Goal: Check status: Check status

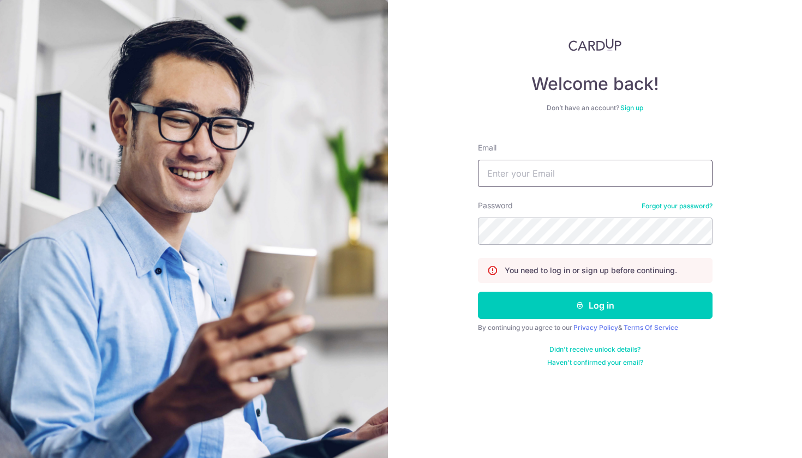
type input "[EMAIL_ADDRESS][DOMAIN_NAME]"
click at [595, 306] on button "Log in" at bounding box center [595, 305] width 235 height 27
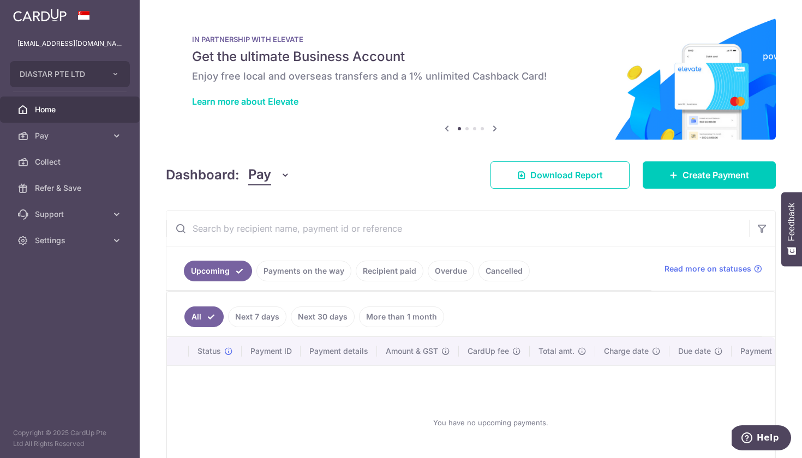
click at [283, 268] on link "Payments on the way" at bounding box center [303, 271] width 95 height 21
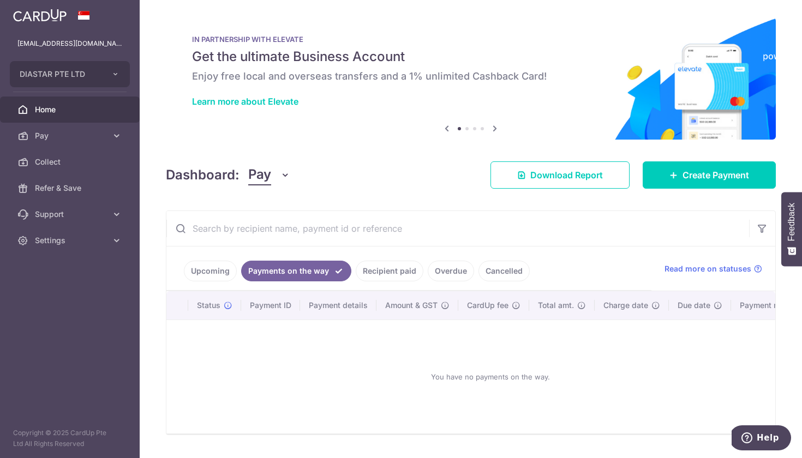
click at [380, 277] on link "Recipient paid" at bounding box center [390, 271] width 68 height 21
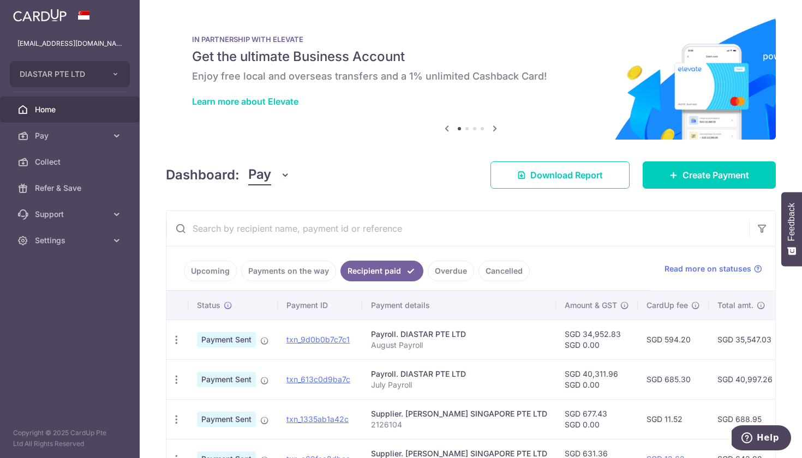
click at [453, 276] on link "Overdue" at bounding box center [451, 271] width 46 height 21
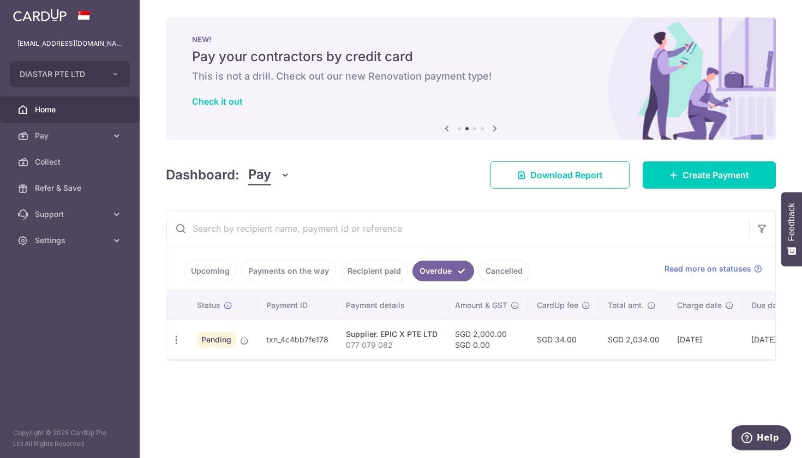
click at [335, 166] on div "Dashboard: Pay Pay Collect Download Report Create Payment" at bounding box center [471, 173] width 610 height 32
click at [492, 130] on icon at bounding box center [494, 129] width 13 height 14
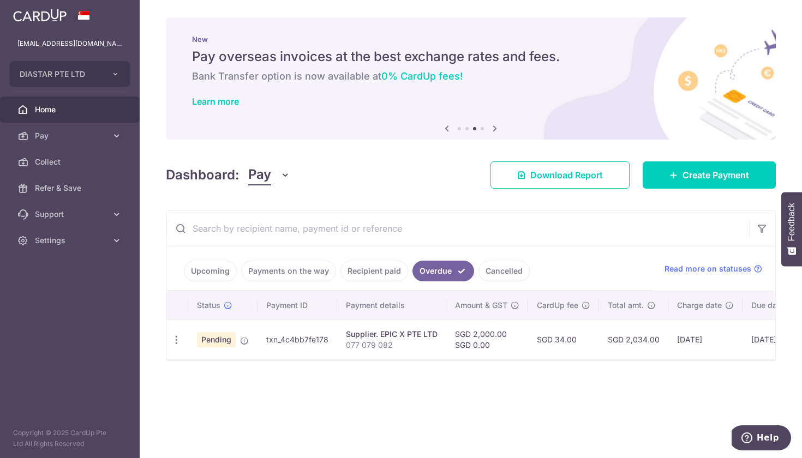
click at [443, 127] on icon at bounding box center [446, 129] width 13 height 14
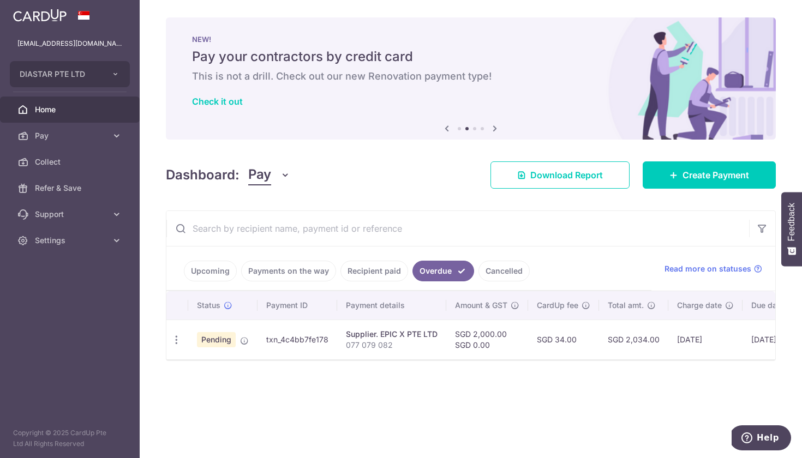
click at [443, 127] on icon at bounding box center [446, 129] width 13 height 14
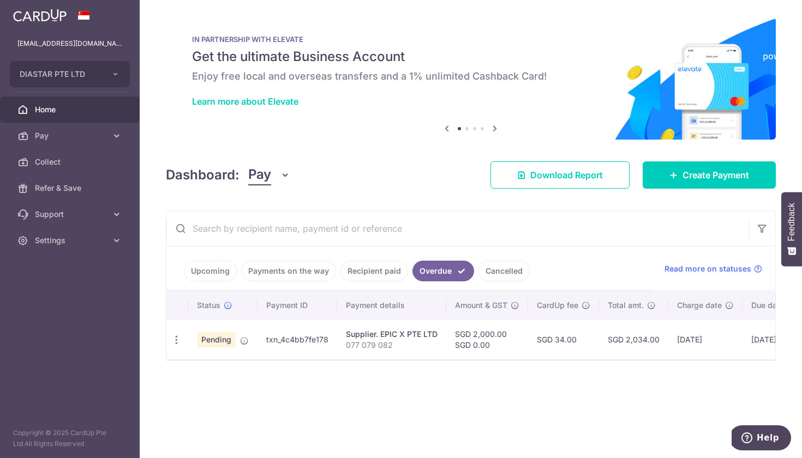
click at [431, 181] on div "Dashboard: Pay Pay Collect Download Report Create Payment" at bounding box center [471, 173] width 610 height 32
